Goal: Navigation & Orientation: Find specific page/section

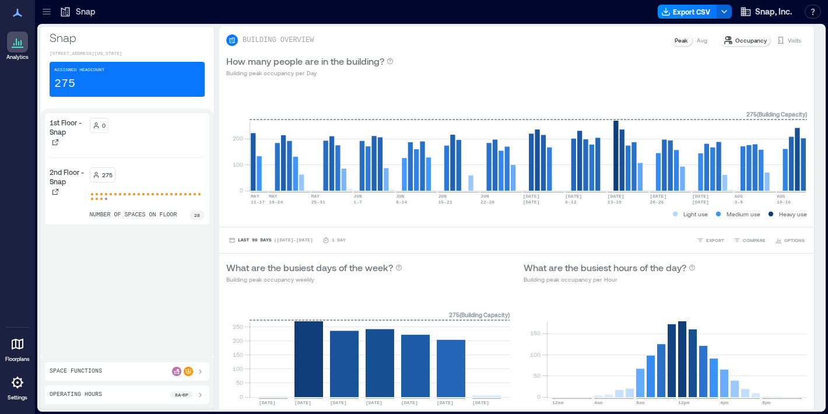
click at [22, 385] on icon at bounding box center [17, 382] width 14 height 14
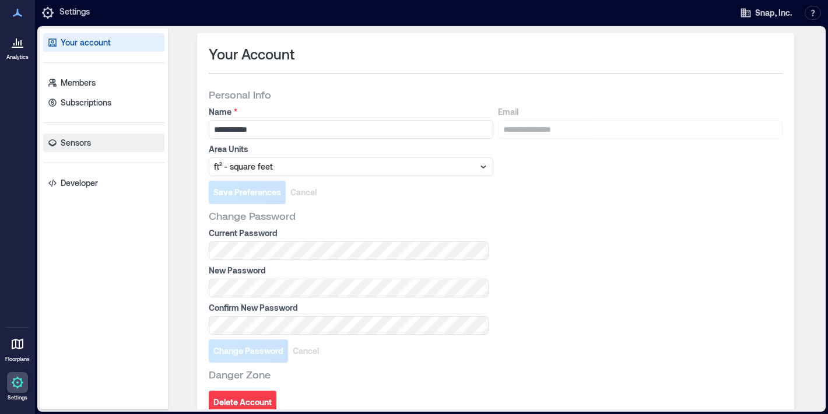
click at [101, 144] on link "Sensors" at bounding box center [103, 143] width 121 height 19
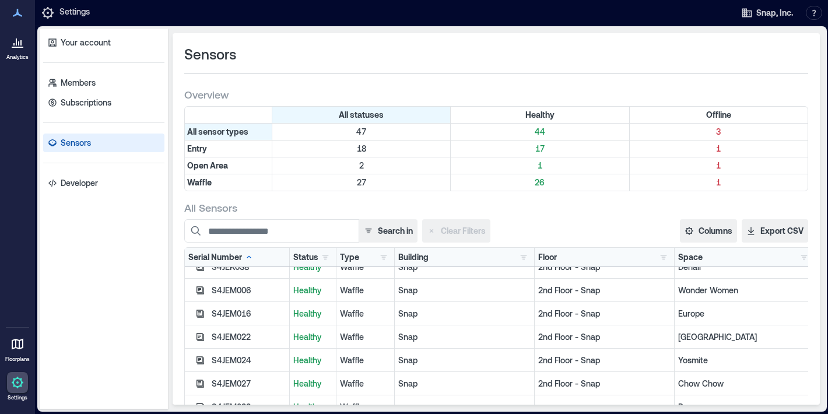
scroll to position [166, 0]
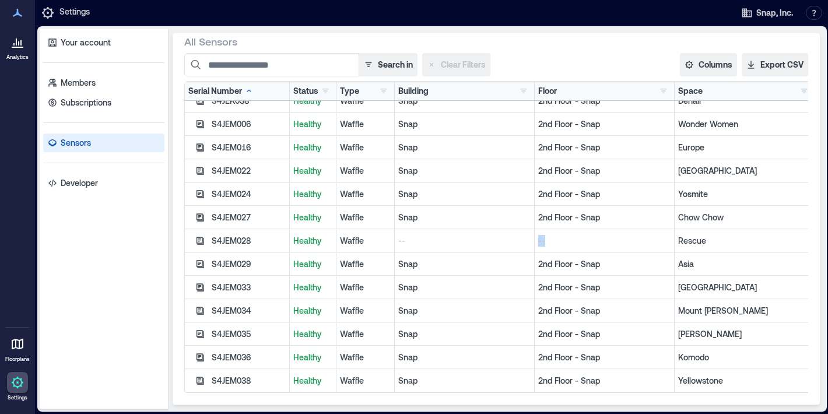
drag, startPoint x: 427, startPoint y: 241, endPoint x: 557, endPoint y: 241, distance: 130.0
click at [557, 241] on div "S4JEM028 Healthy Waffle -- -- Rescue" at bounding box center [500, 240] width 630 height 23
click at [577, 245] on p "--" at bounding box center [604, 241] width 132 height 12
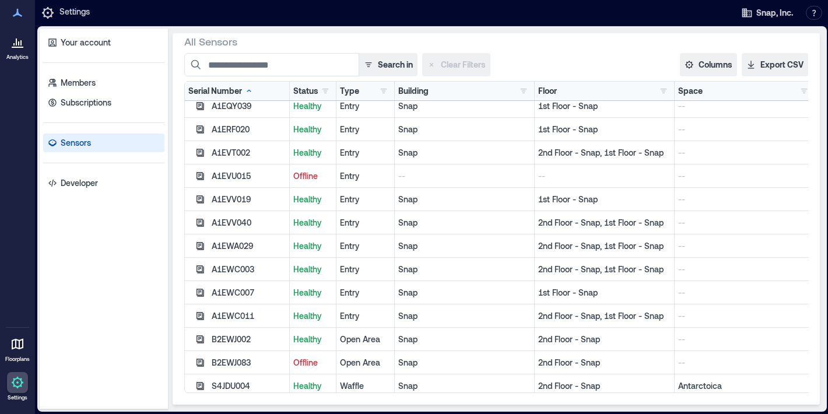
scroll to position [195, 0]
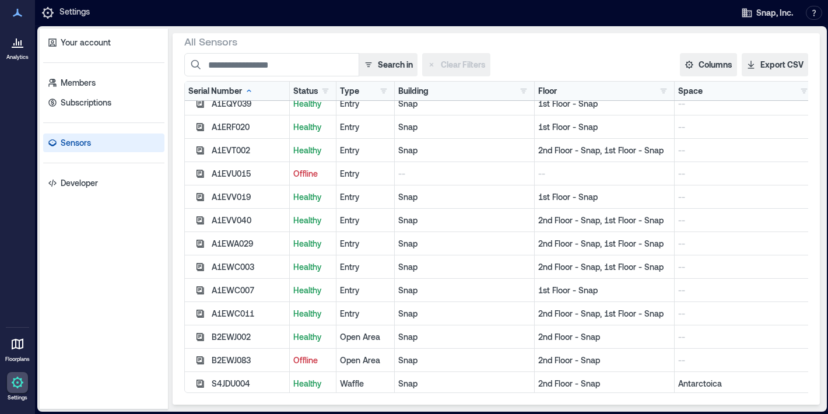
drag, startPoint x: 195, startPoint y: 192, endPoint x: 524, endPoint y: 231, distance: 331.1
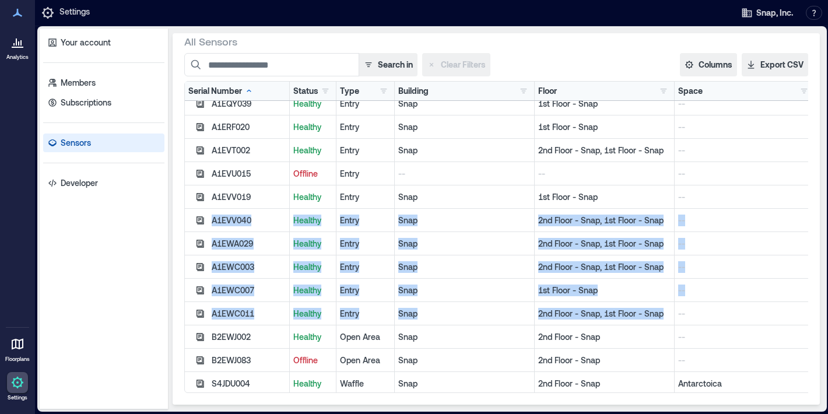
drag, startPoint x: 699, startPoint y: 303, endPoint x: 236, endPoint y: 212, distance: 472.3
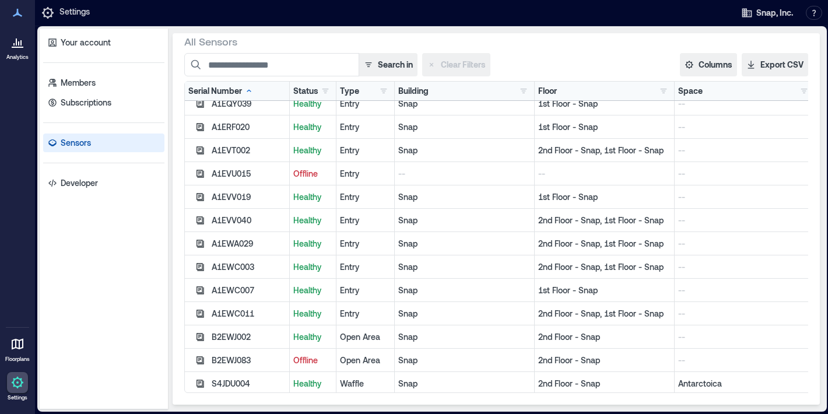
click at [510, 294] on p "Snap" at bounding box center [464, 291] width 132 height 12
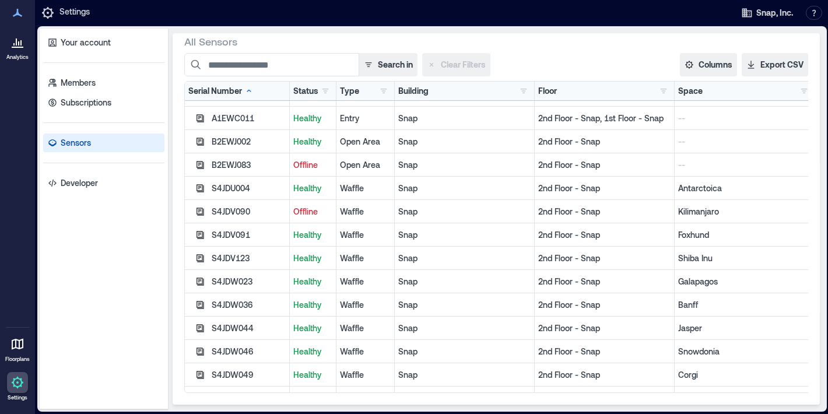
scroll to position [367, 0]
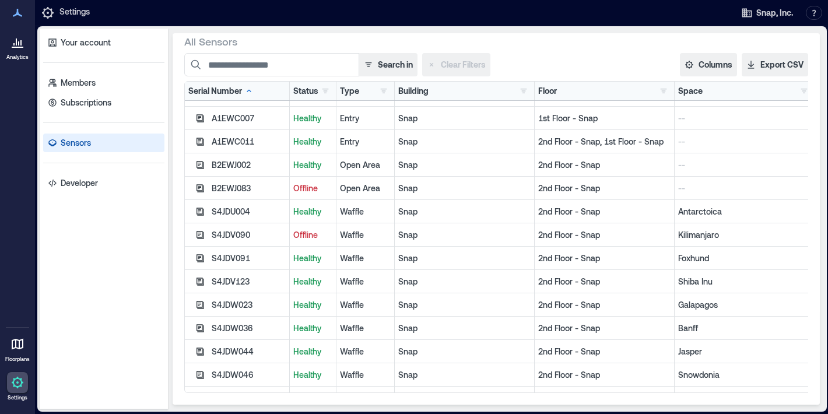
click at [551, 238] on p "2nd Floor - Snap" at bounding box center [604, 235] width 132 height 12
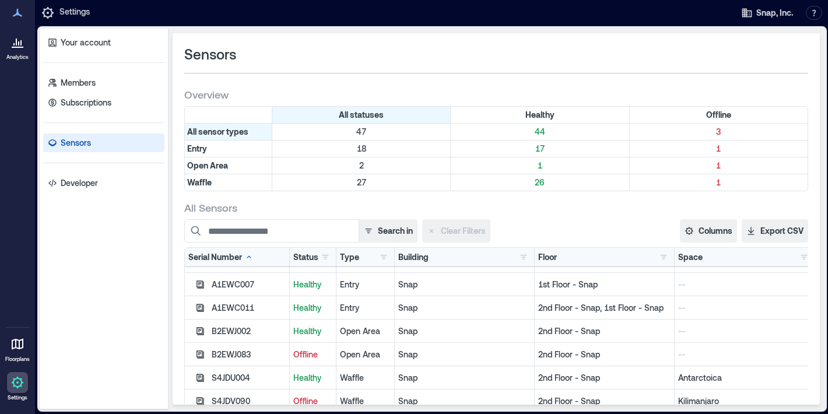
click at [24, 56] on p "Analytics" at bounding box center [17, 57] width 22 height 7
